Goal: Task Accomplishment & Management: Manage account settings

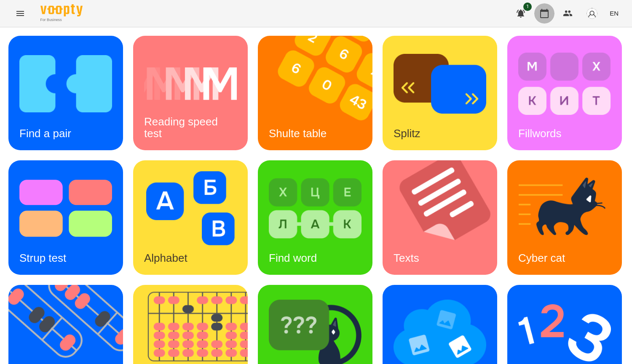
click at [548, 21] on button "button" at bounding box center [544, 13] width 20 height 20
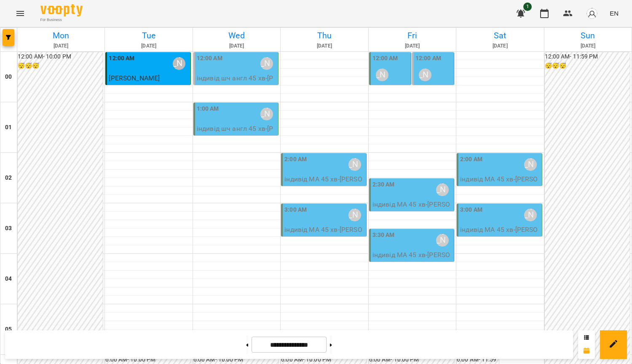
click at [228, 78] on p "індивід шч англ 45 хв - Оскар Ясінський" at bounding box center [237, 83] width 80 height 20
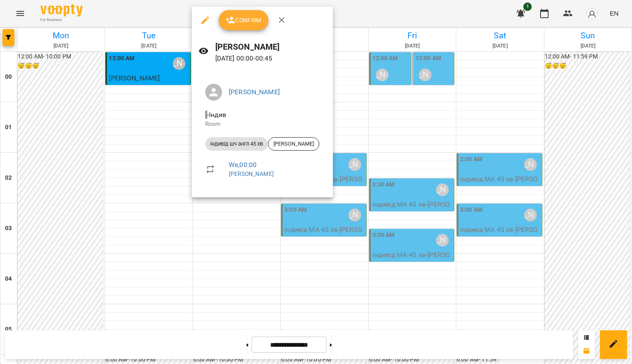
click at [66, 170] on div at bounding box center [316, 182] width 632 height 364
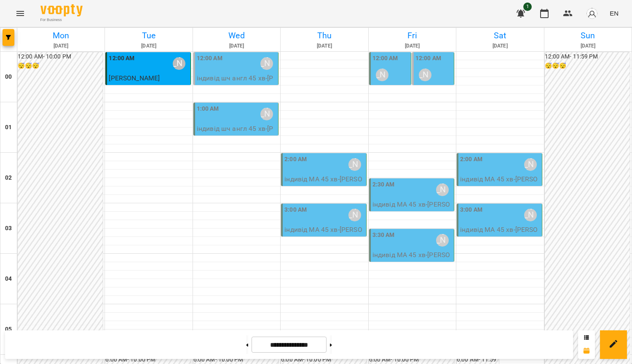
click at [225, 127] on p "індивід шч англ 45 хв - Єва Устенко" at bounding box center [237, 134] width 80 height 20
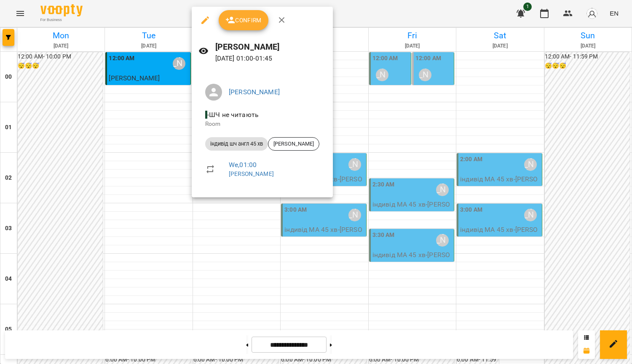
click at [203, 271] on div at bounding box center [316, 182] width 632 height 364
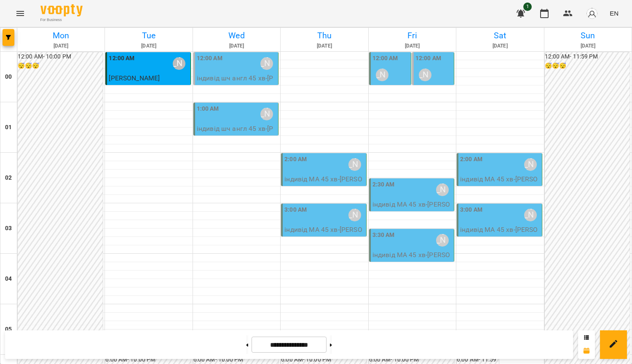
click at [221, 128] on p "індивід шч англ 45 хв - Єва Устенко" at bounding box center [237, 134] width 80 height 20
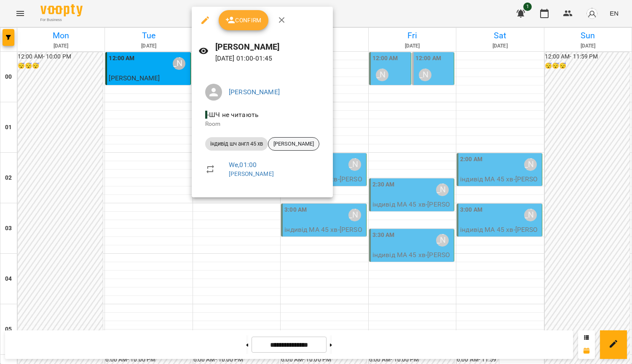
click at [292, 146] on span "Єва Устенко" at bounding box center [293, 144] width 51 height 8
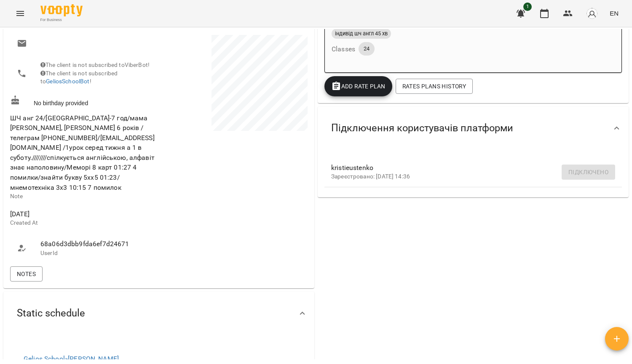
scroll to position [168, 0]
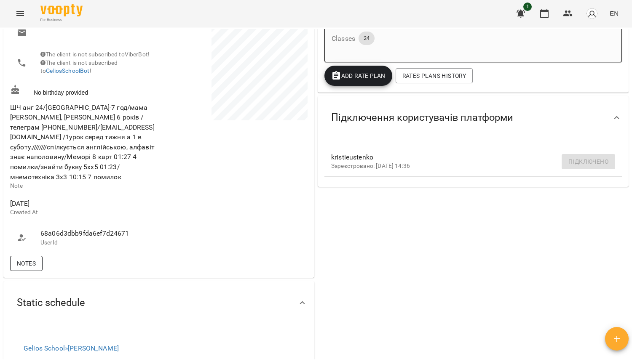
drag, startPoint x: 16, startPoint y: 269, endPoint x: 20, endPoint y: 275, distance: 6.7
click at [16, 269] on div "Notes" at bounding box center [158, 263] width 301 height 19
click at [23, 269] on span "Notes" at bounding box center [26, 264] width 19 height 10
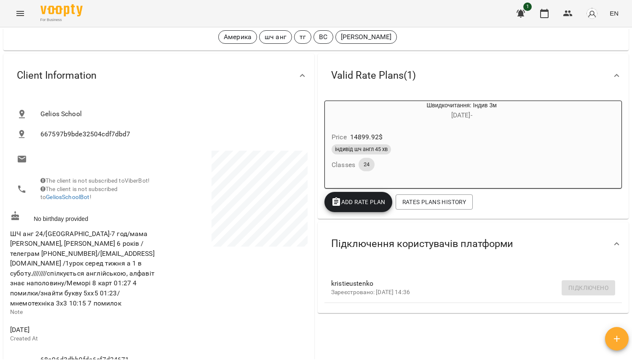
scroll to position [0, 0]
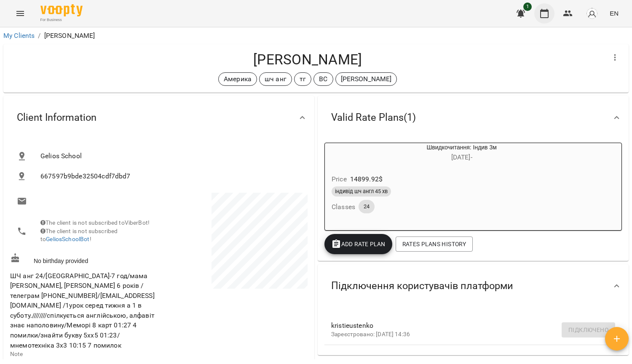
click at [547, 13] on icon "button" at bounding box center [544, 13] width 10 height 10
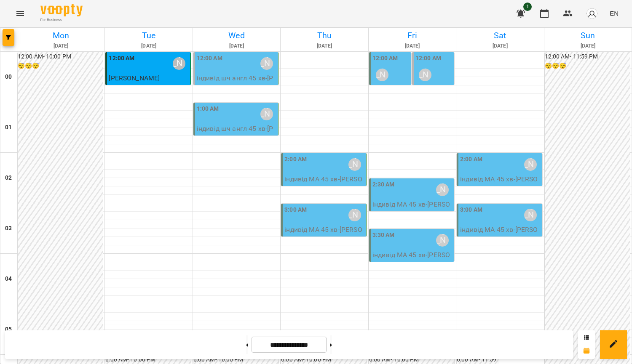
scroll to position [884, 0]
click at [332, 348] on button at bounding box center [331, 345] width 2 height 19
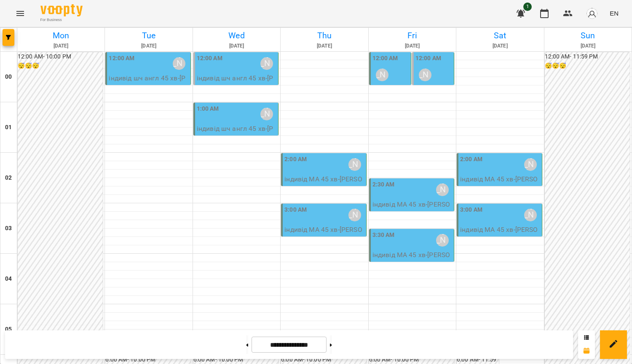
scroll to position [12, 0]
click at [332, 344] on button at bounding box center [331, 345] width 2 height 19
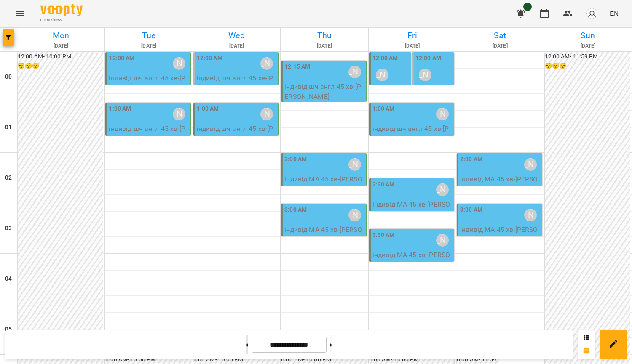
click at [246, 346] on button at bounding box center [247, 345] width 2 height 19
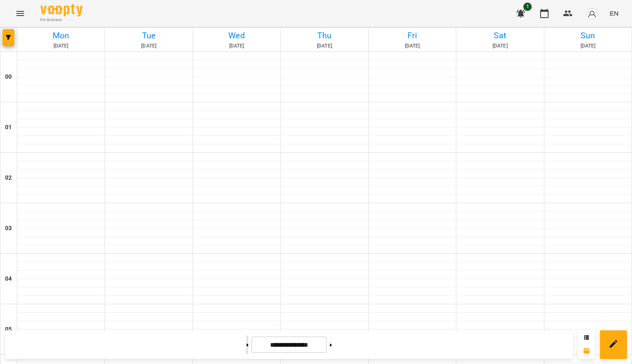
click at [246, 346] on button at bounding box center [247, 345] width 2 height 19
type input "**********"
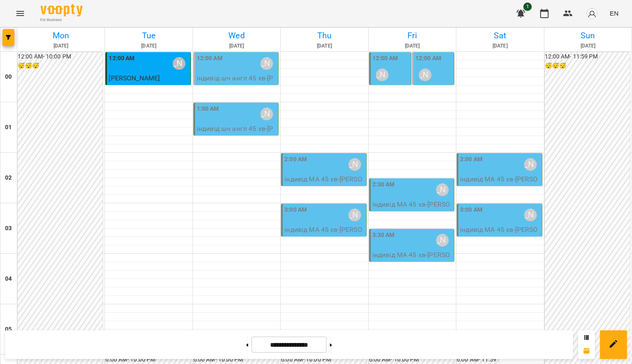
click at [246, 104] on div "1:00 AM Курбанова Софія" at bounding box center [237, 113] width 80 height 19
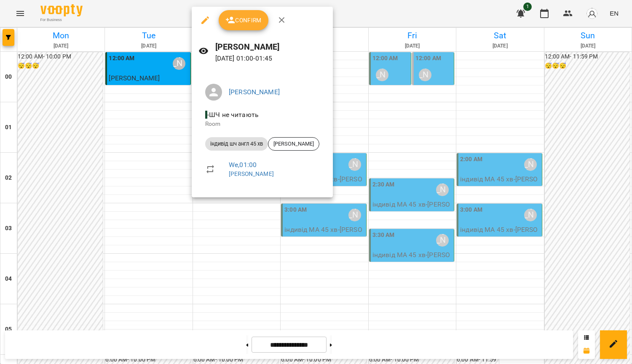
click at [408, 117] on div at bounding box center [316, 182] width 632 height 364
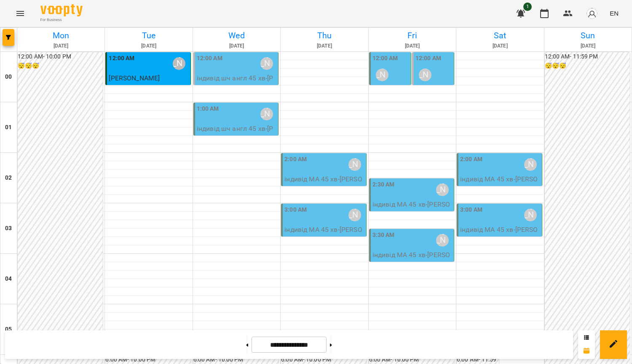
drag, startPoint x: 609, startPoint y: 258, endPoint x: 229, endPoint y: 113, distance: 407.3
click at [238, 110] on div "1:00 AM Курбанова Софія" at bounding box center [237, 113] width 80 height 19
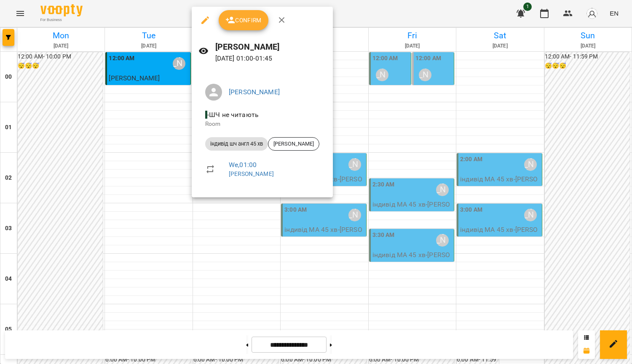
click at [187, 293] on div at bounding box center [316, 182] width 632 height 364
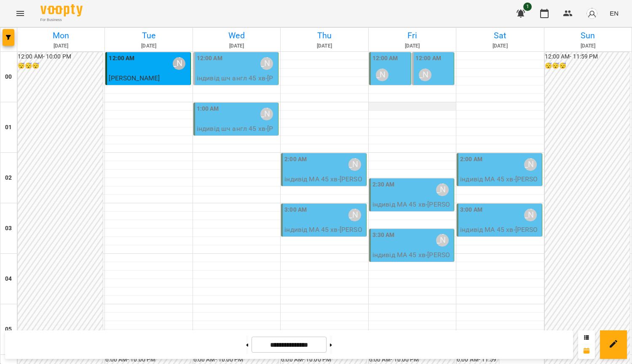
scroll to position [0, 0]
click at [235, 115] on div "1:00 AM Курбанова Софія" at bounding box center [237, 113] width 80 height 19
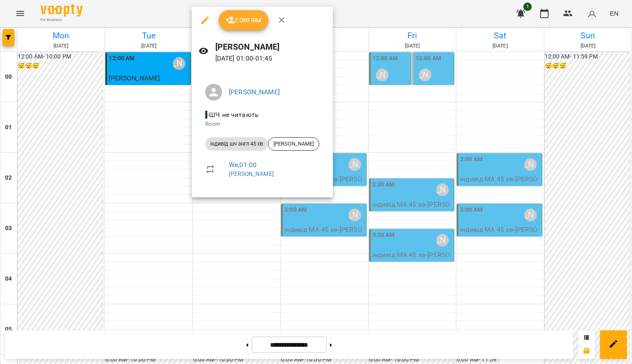
click at [210, 256] on div at bounding box center [316, 182] width 632 height 364
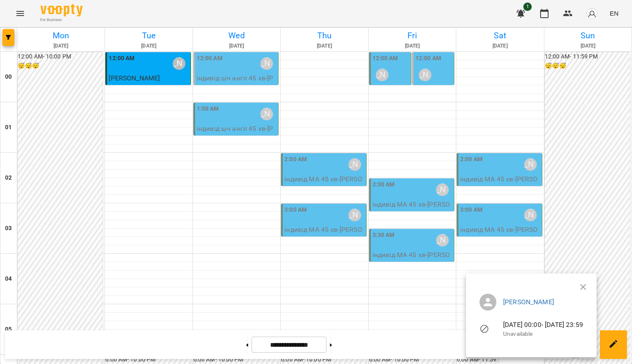
click at [208, 113] on div at bounding box center [316, 182] width 632 height 364
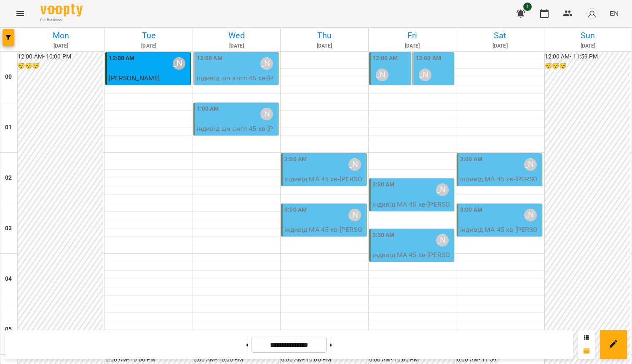
click at [216, 121] on div "1:00 AM" at bounding box center [208, 113] width 22 height 19
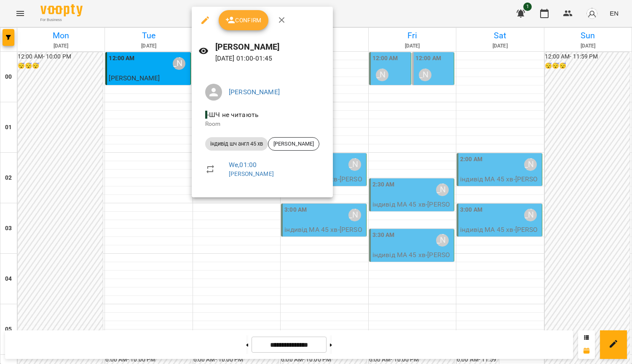
click at [464, 121] on div at bounding box center [316, 182] width 632 height 364
